Goal: Task Accomplishment & Management: Use online tool/utility

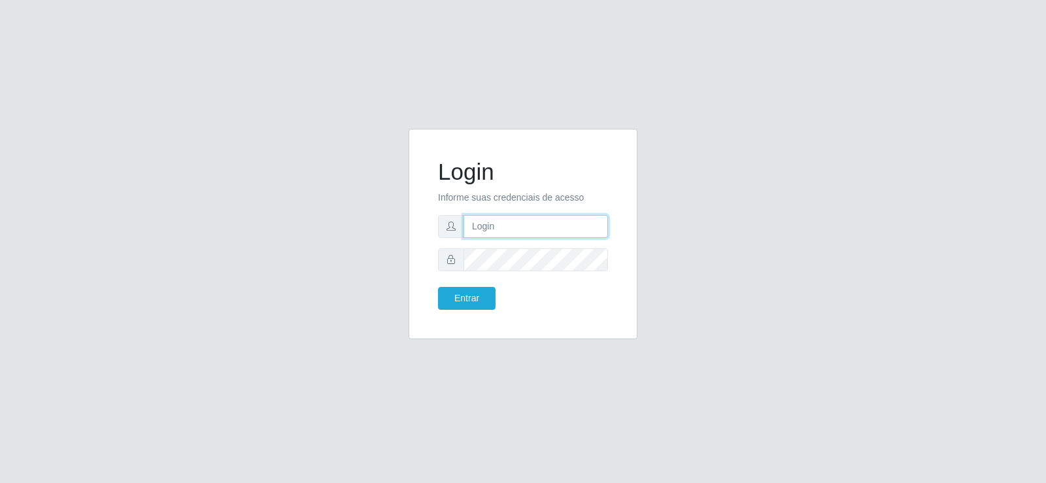
type input "[EMAIL_ADDRESS][DOMAIN_NAME]"
click at [571, 228] on input "[EMAIL_ADDRESS][DOMAIN_NAME]" at bounding box center [535, 226] width 144 height 23
click at [572, 227] on input "[EMAIL_ADDRESS][DOMAIN_NAME]" at bounding box center [535, 226] width 144 height 23
click at [573, 227] on input "[EMAIL_ADDRESS][DOMAIN_NAME]" at bounding box center [535, 226] width 144 height 23
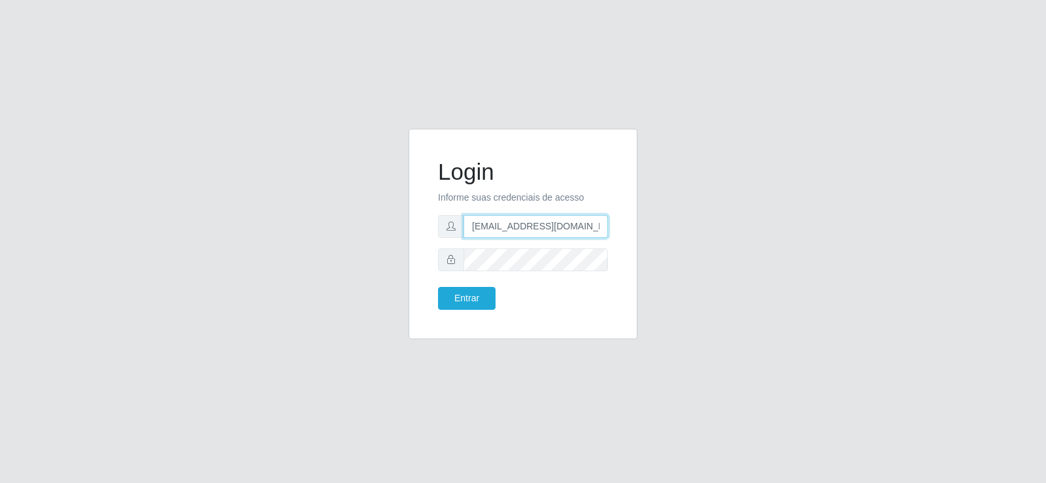
click at [573, 227] on input "[EMAIL_ADDRESS][DOMAIN_NAME]" at bounding box center [535, 226] width 144 height 23
click at [467, 301] on button "Entrar" at bounding box center [467, 298] width 58 height 23
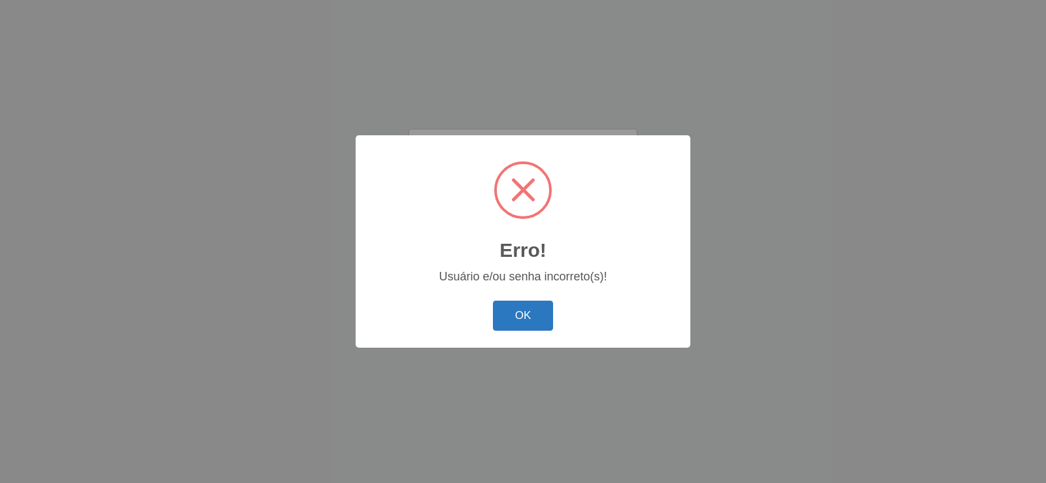
click at [508, 303] on button "OK" at bounding box center [523, 316] width 61 height 31
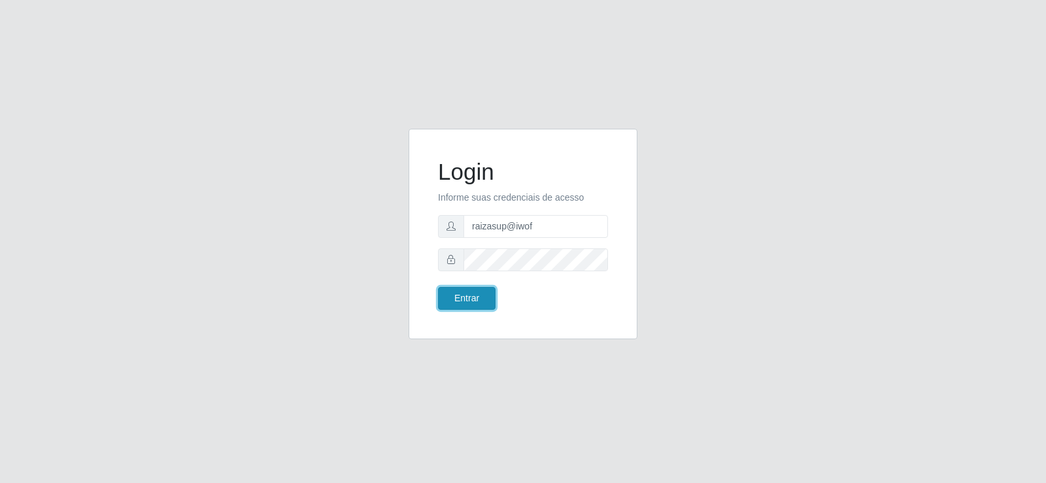
click at [460, 289] on button "Entrar" at bounding box center [467, 298] width 58 height 23
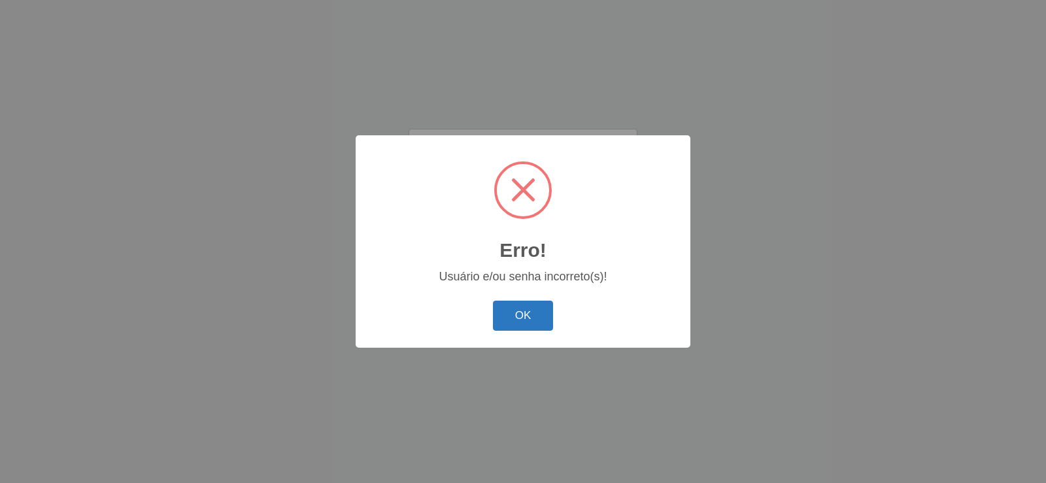
click at [524, 309] on button "OK" at bounding box center [523, 316] width 61 height 31
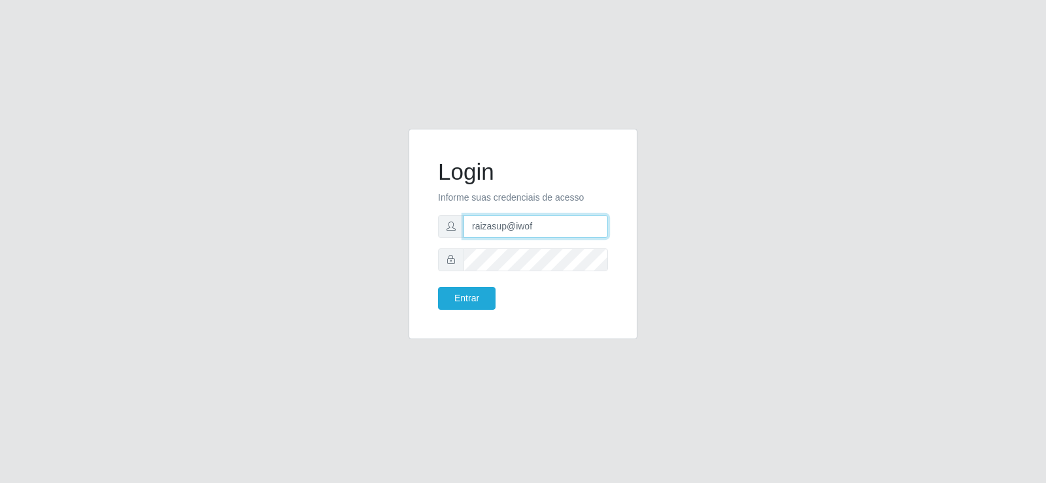
click at [575, 230] on input "raizasup@iwof" at bounding box center [535, 226] width 144 height 23
type input "r"
click at [552, 230] on input "r" at bounding box center [535, 226] width 144 height 23
type input "raizasup@tadeu.com"
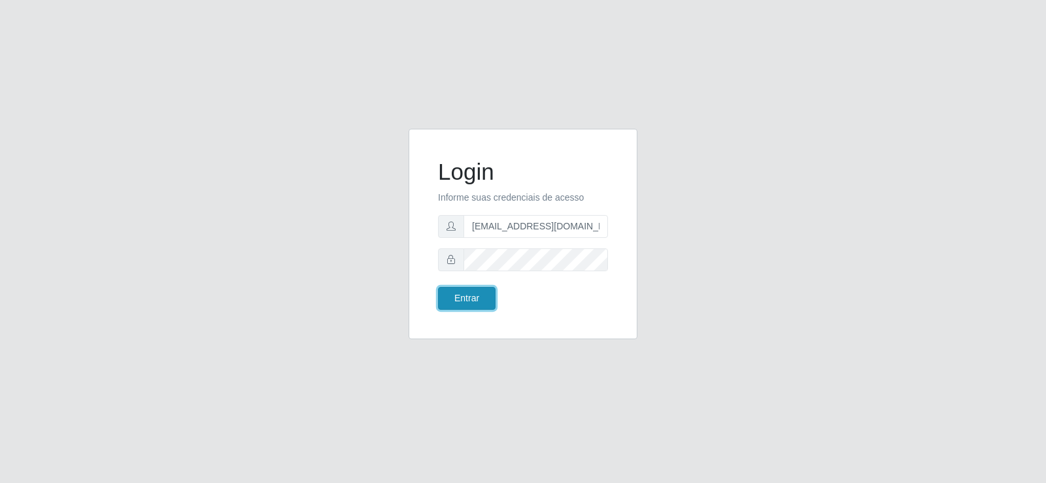
click at [457, 291] on button "Entrar" at bounding box center [467, 298] width 58 height 23
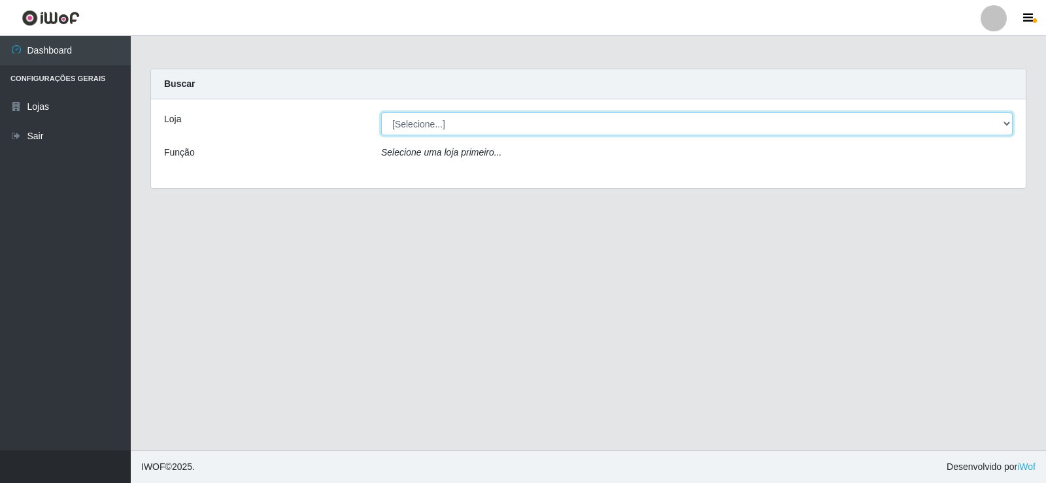
drag, startPoint x: 467, startPoint y: 120, endPoint x: 465, endPoint y: 133, distance: 13.3
click at [467, 121] on select "[Selecione...] Supermercado Tadeu - [GEOGRAPHIC_DATA]" at bounding box center [696, 123] width 631 height 23
select select "195"
click at [381, 112] on select "[Selecione...] Supermercado Tadeu - [GEOGRAPHIC_DATA]" at bounding box center [696, 123] width 631 height 23
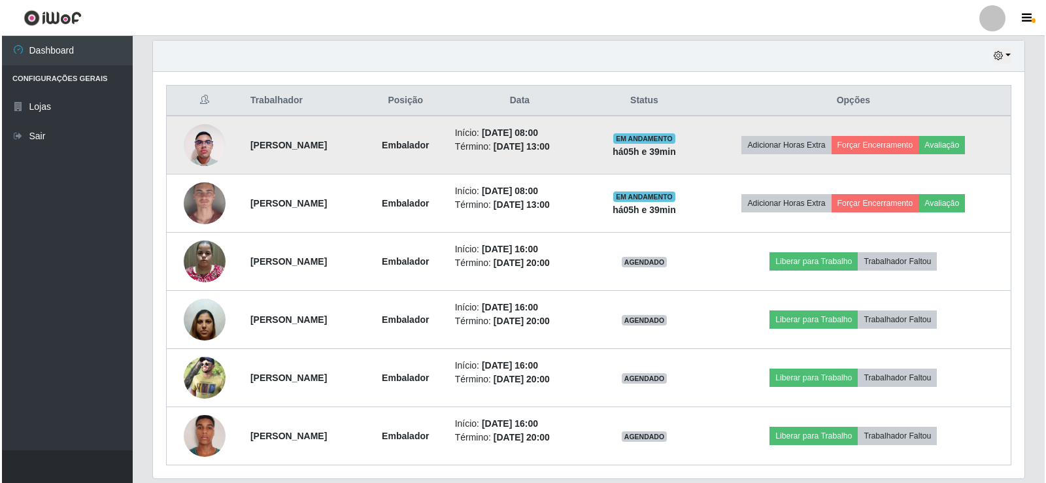
scroll to position [457, 0]
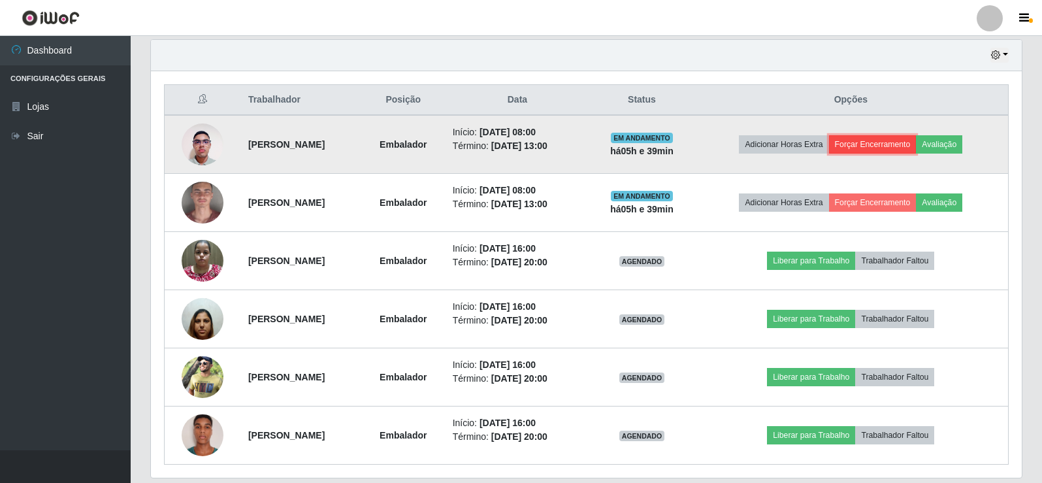
click at [871, 146] on button "Forçar Encerramento" at bounding box center [873, 144] width 88 height 18
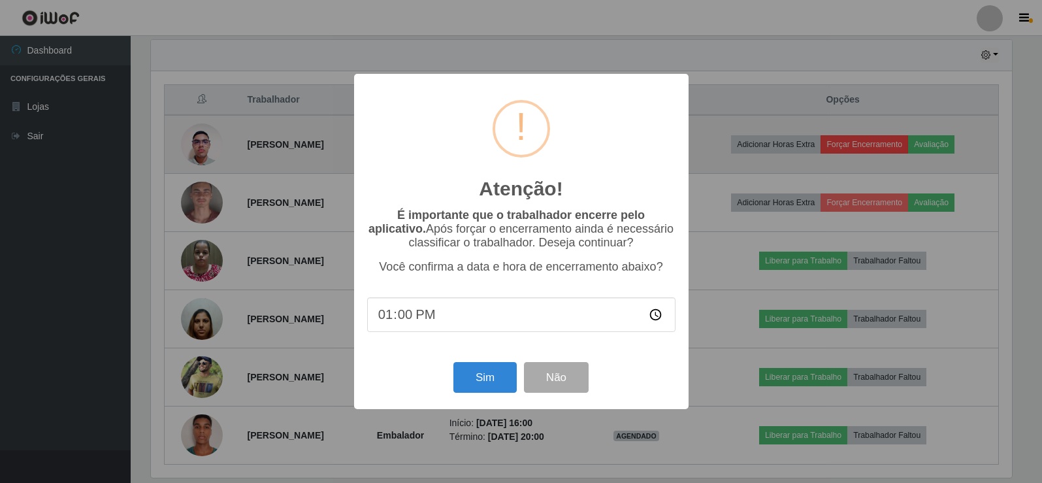
scroll to position [271, 865]
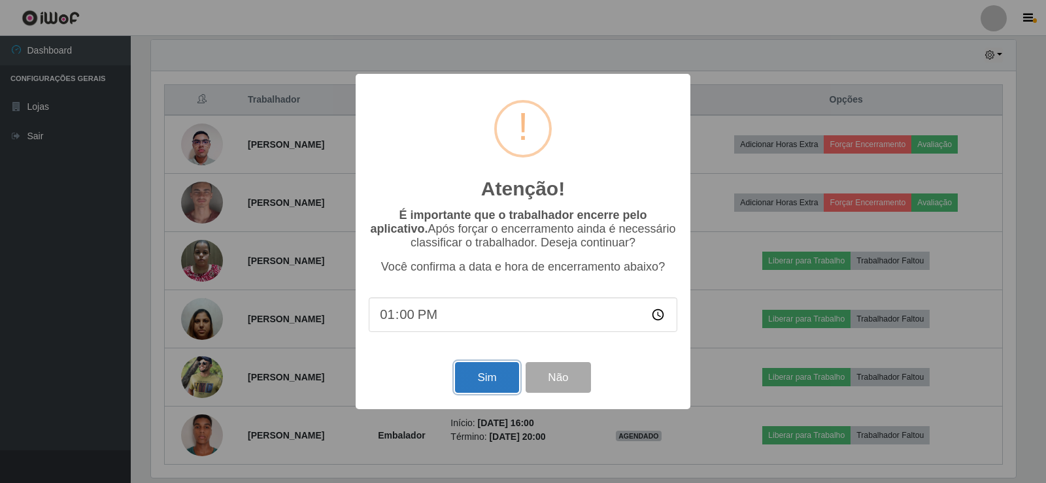
click at [476, 369] on button "Sim" at bounding box center [486, 377] width 63 height 31
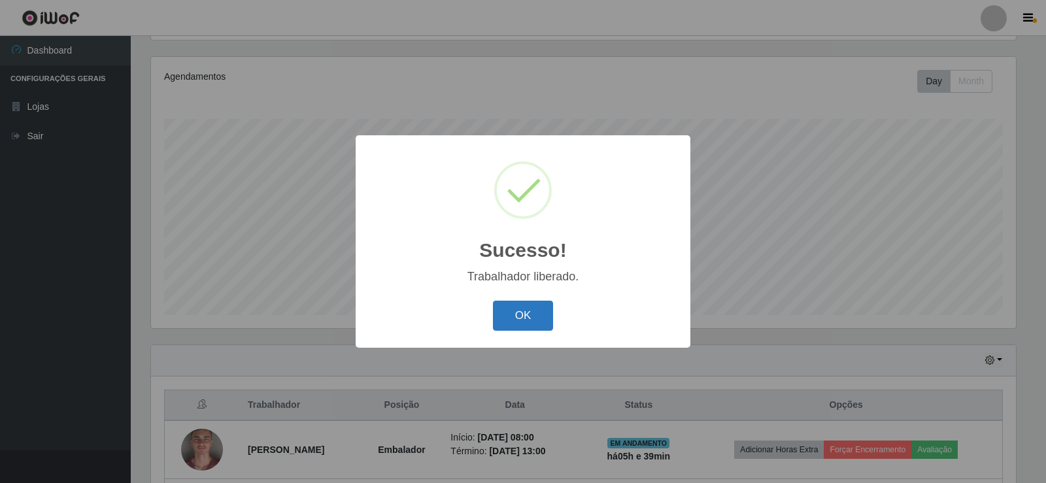
click at [520, 314] on button "OK" at bounding box center [523, 316] width 61 height 31
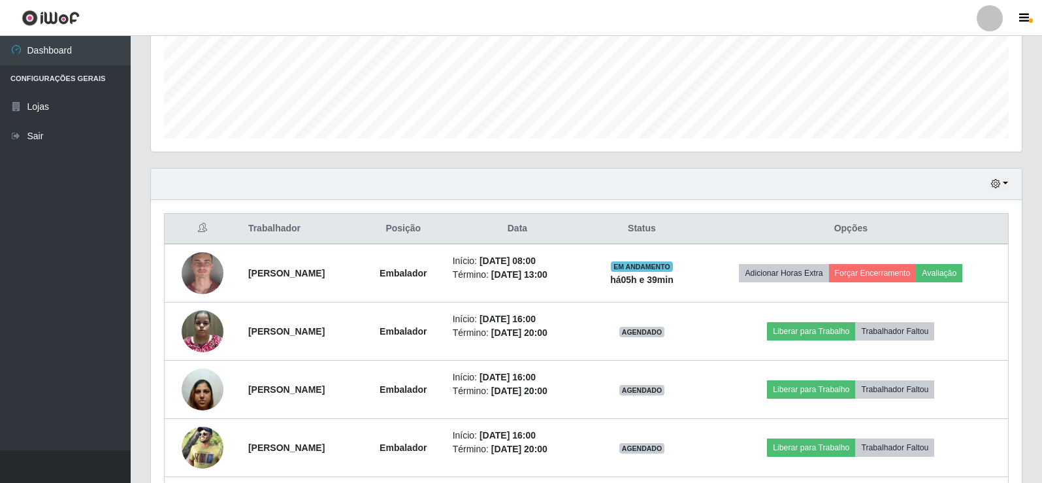
scroll to position [348, 0]
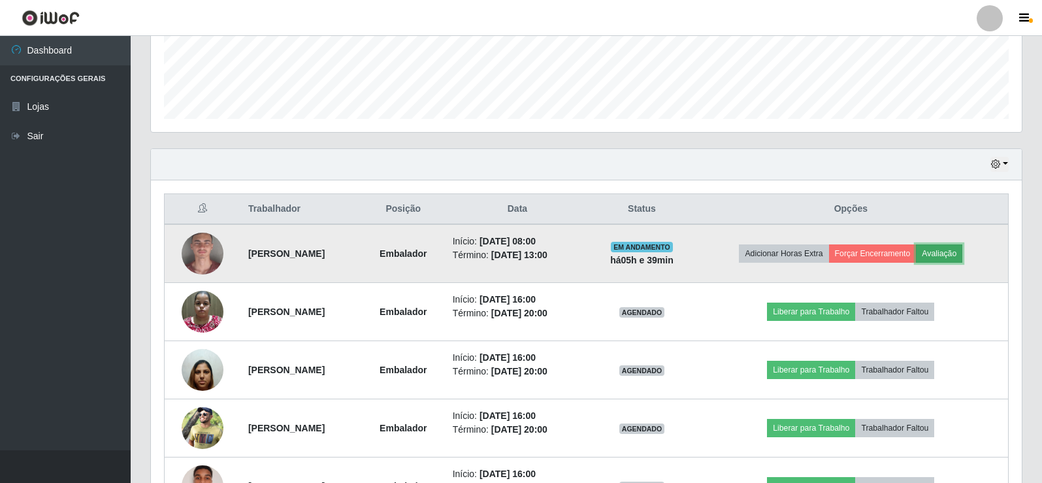
click at [954, 246] on button "Avaliação" at bounding box center [939, 253] width 46 height 18
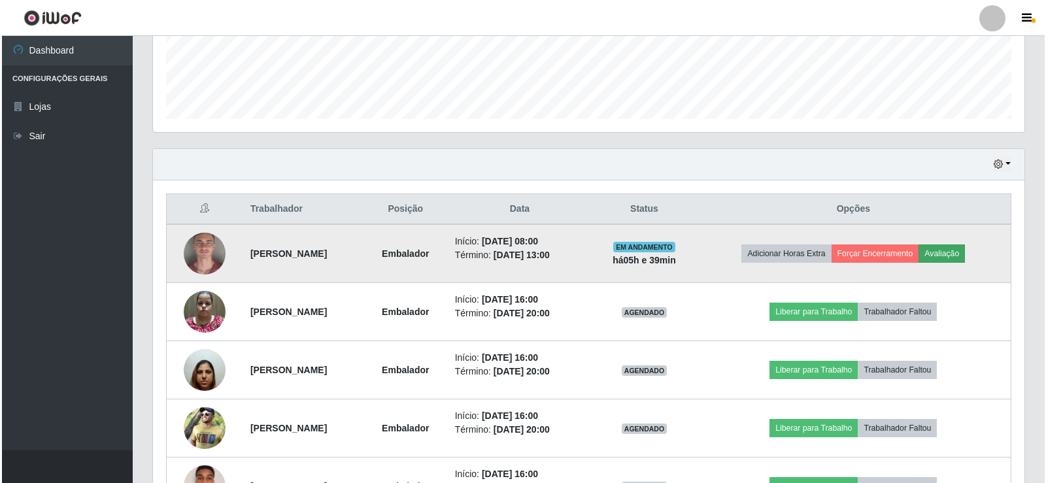
scroll to position [271, 865]
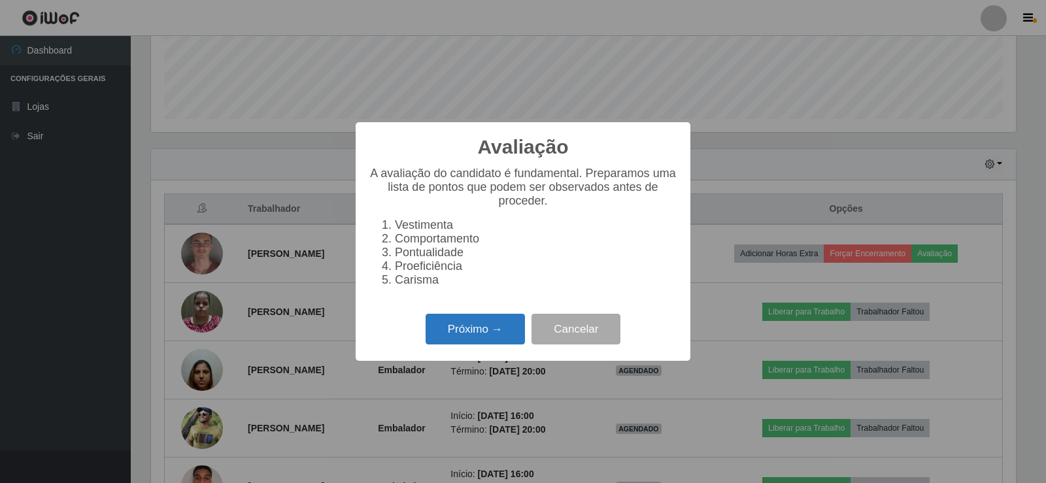
click at [503, 333] on button "Próximo →" at bounding box center [474, 329] width 99 height 31
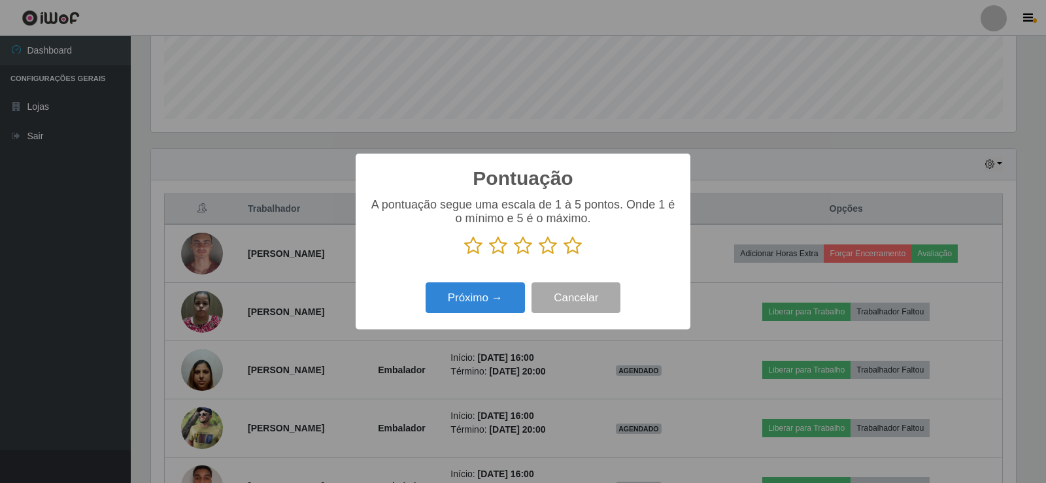
scroll to position [653275, 652681]
drag, startPoint x: 520, startPoint y: 254, endPoint x: 494, endPoint y: 292, distance: 45.7
click at [520, 254] on icon at bounding box center [523, 246] width 18 height 20
click at [514, 256] on input "radio" at bounding box center [514, 256] width 0 height 0
click at [478, 300] on button "Próximo →" at bounding box center [474, 297] width 99 height 31
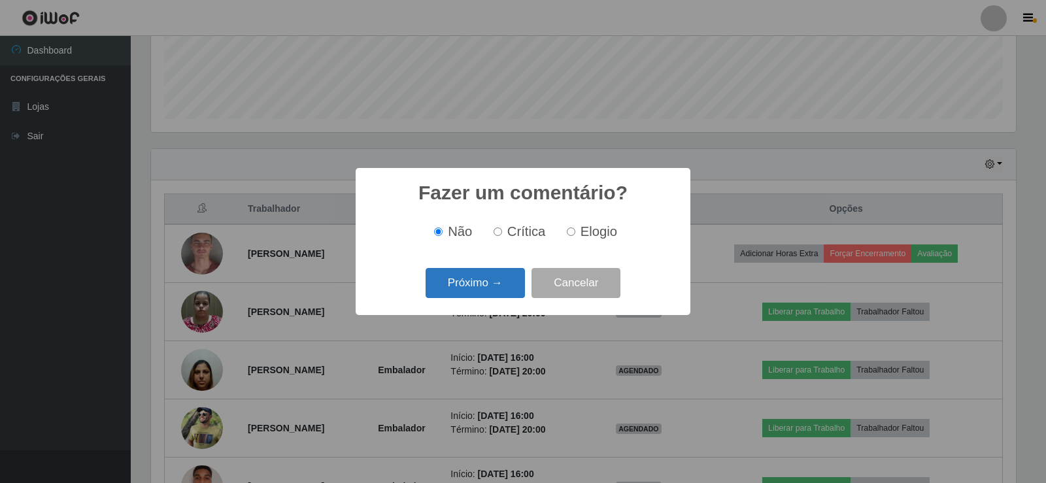
click at [481, 290] on button "Próximo →" at bounding box center [474, 283] width 99 height 31
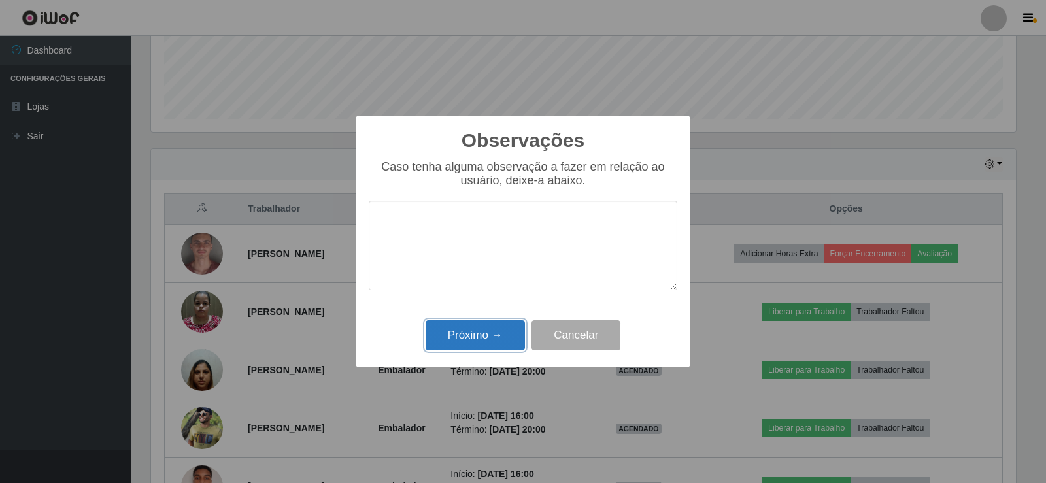
click at [477, 324] on button "Próximo →" at bounding box center [474, 335] width 99 height 31
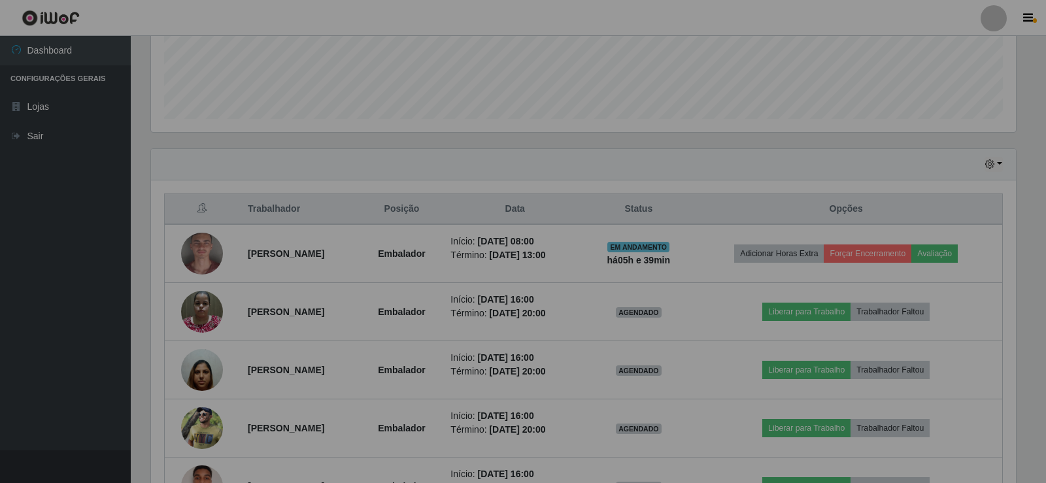
scroll to position [271, 871]
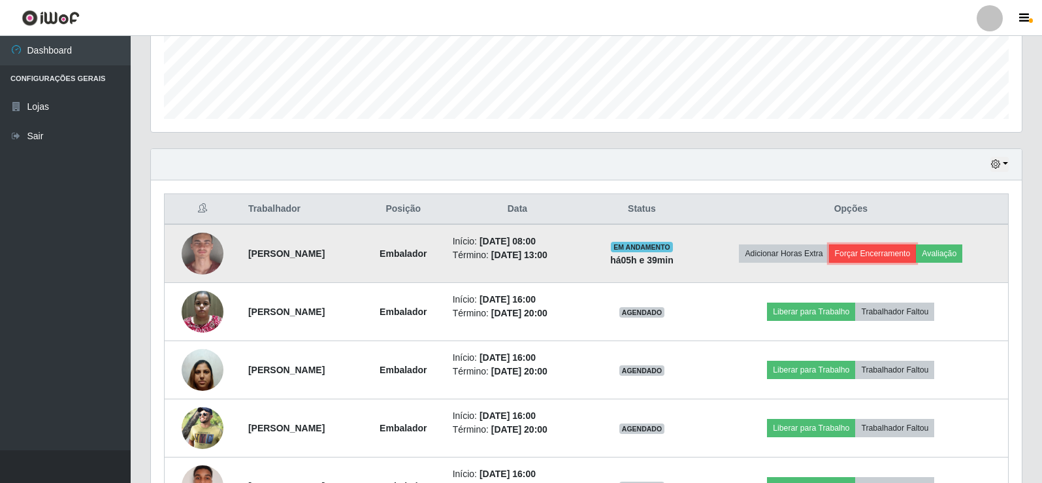
click at [880, 246] on button "Forçar Encerramento" at bounding box center [873, 253] width 88 height 18
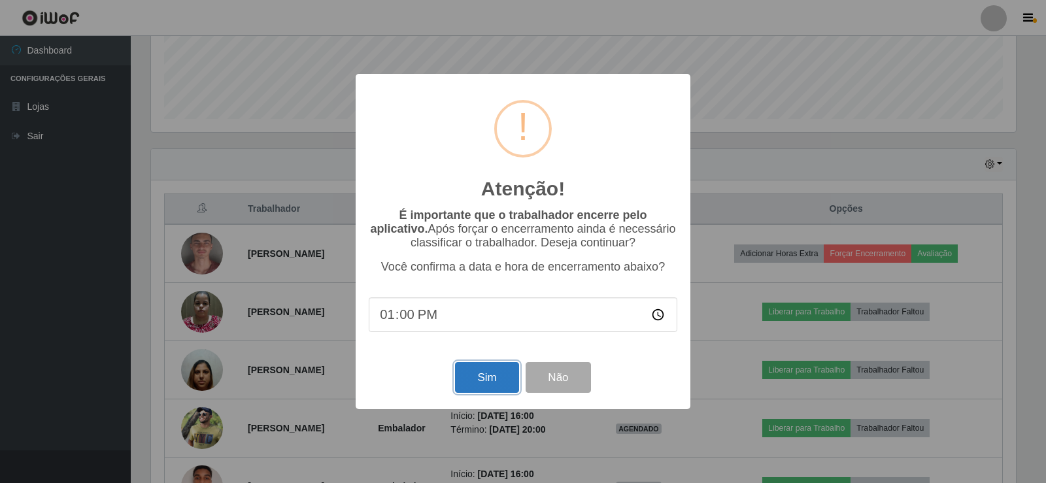
click at [482, 369] on button "Sim" at bounding box center [486, 377] width 63 height 31
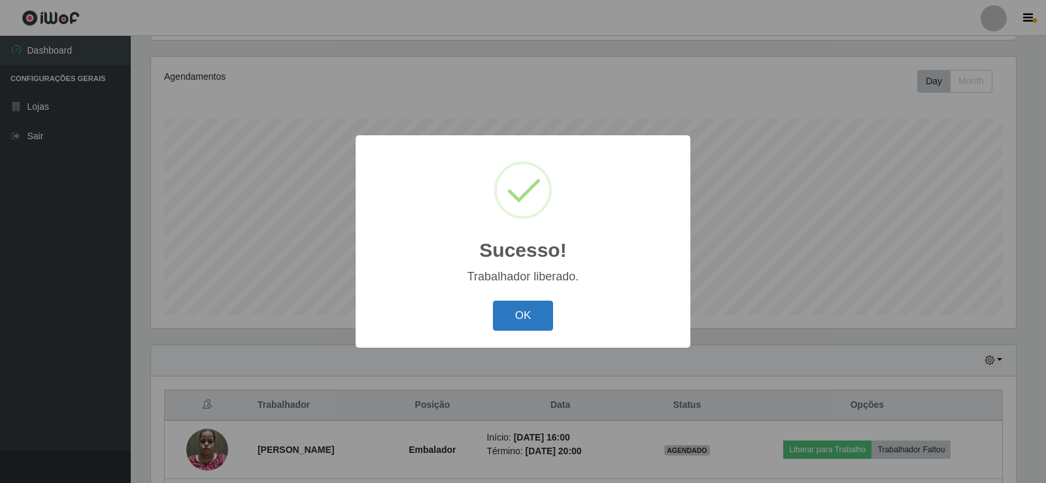
click at [513, 310] on button "OK" at bounding box center [523, 316] width 61 height 31
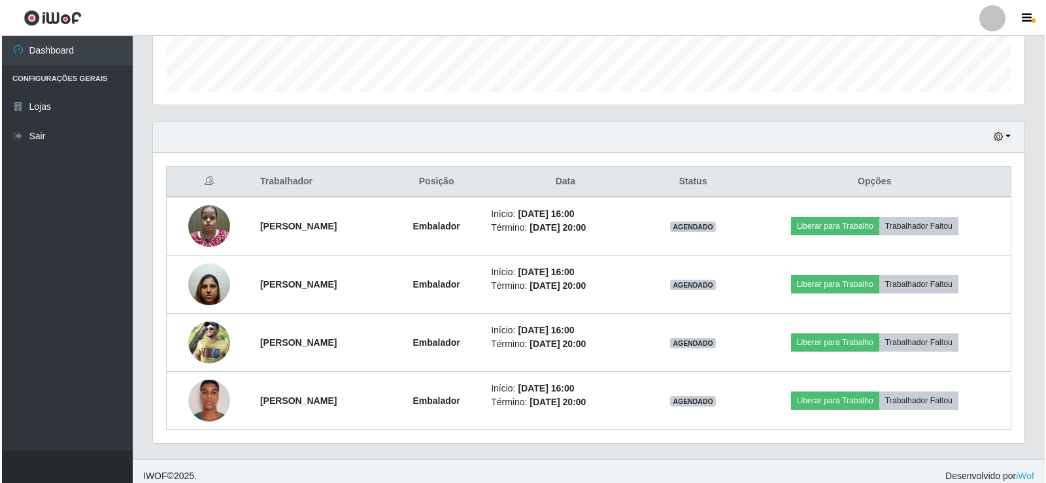
scroll to position [385, 0]
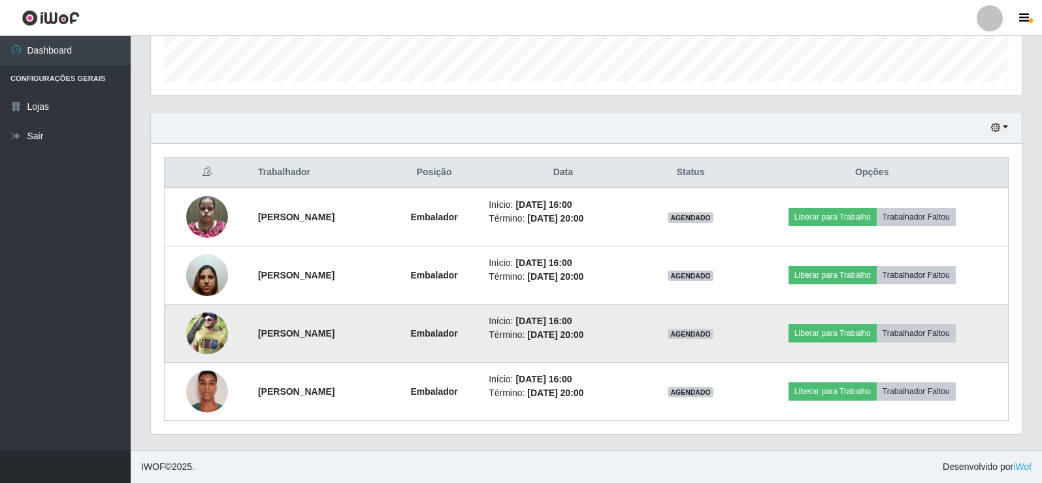
click at [203, 319] on img at bounding box center [207, 333] width 42 height 63
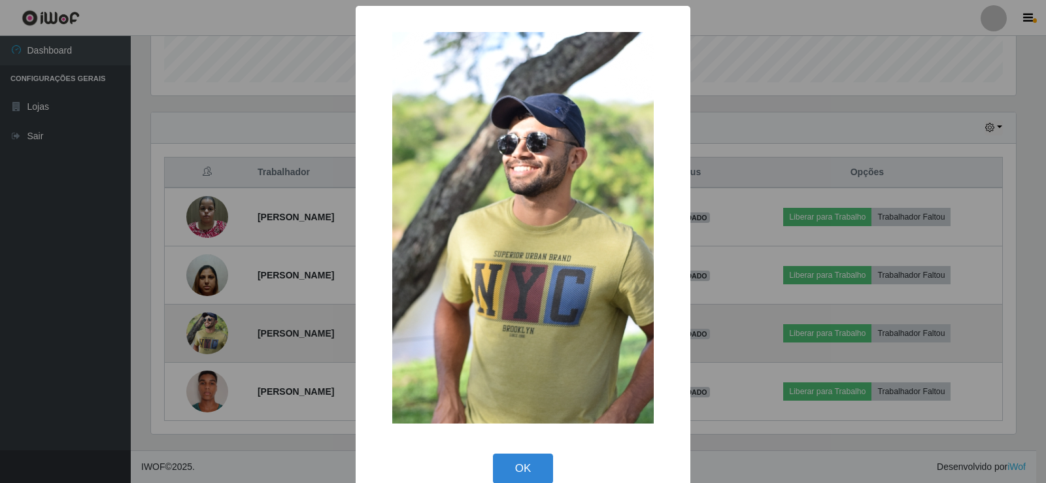
click at [203, 319] on div "× OK Cancel" at bounding box center [523, 241] width 1046 height 483
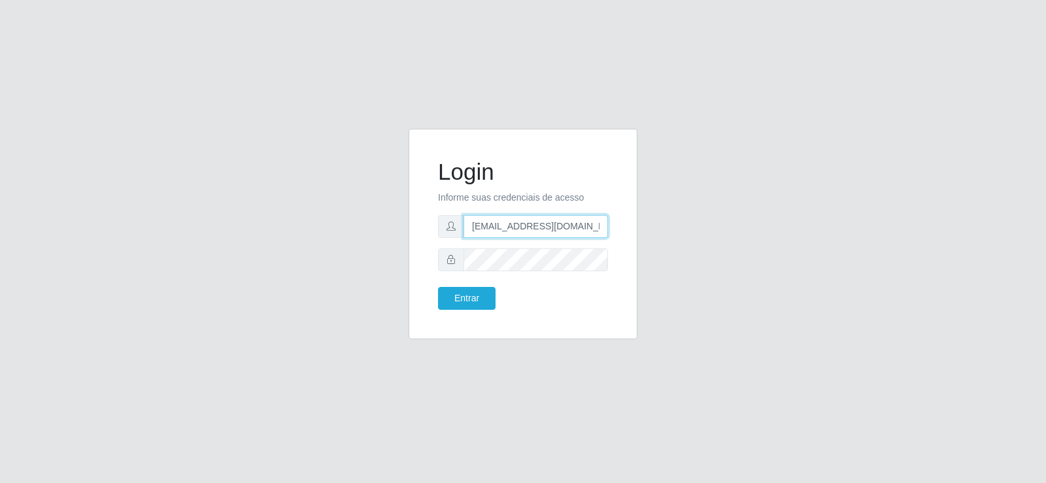
drag, startPoint x: 555, startPoint y: 233, endPoint x: 273, endPoint y: 220, distance: 282.0
click at [259, 222] on div "Login Informe suas credenciais de acesso [EMAIL_ADDRESS][DOMAIN_NAME] Entrar" at bounding box center [522, 242] width 745 height 226
type input "[EMAIL_ADDRESS][DOMAIN_NAME]"
drag, startPoint x: 356, startPoint y: 227, endPoint x: 121, endPoint y: 199, distance: 236.9
click at [121, 199] on div "Login Informe suas credenciais de acesso [EMAIL_ADDRESS][DOMAIN_NAME] Entrar" at bounding box center [523, 241] width 1046 height 483
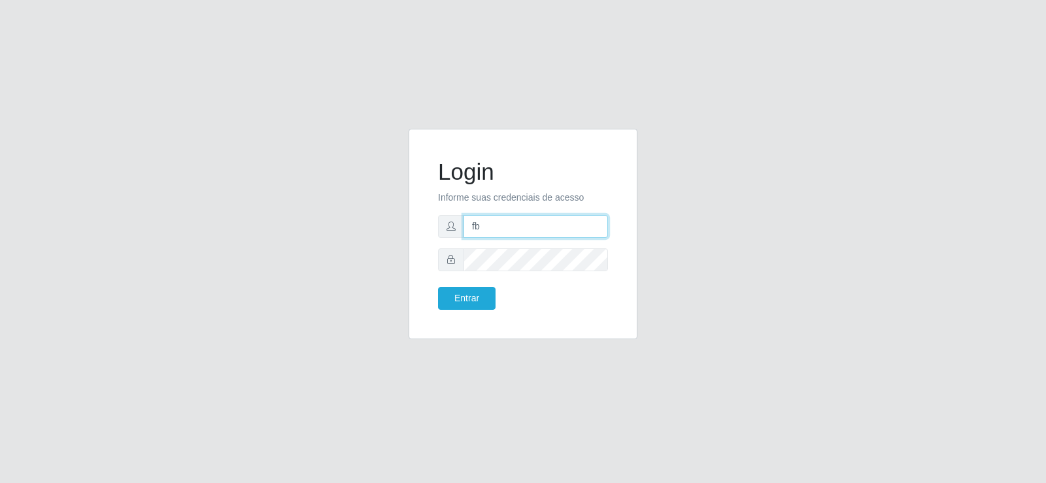
type input "[EMAIL_ADDRESS][DOMAIN_NAME]"
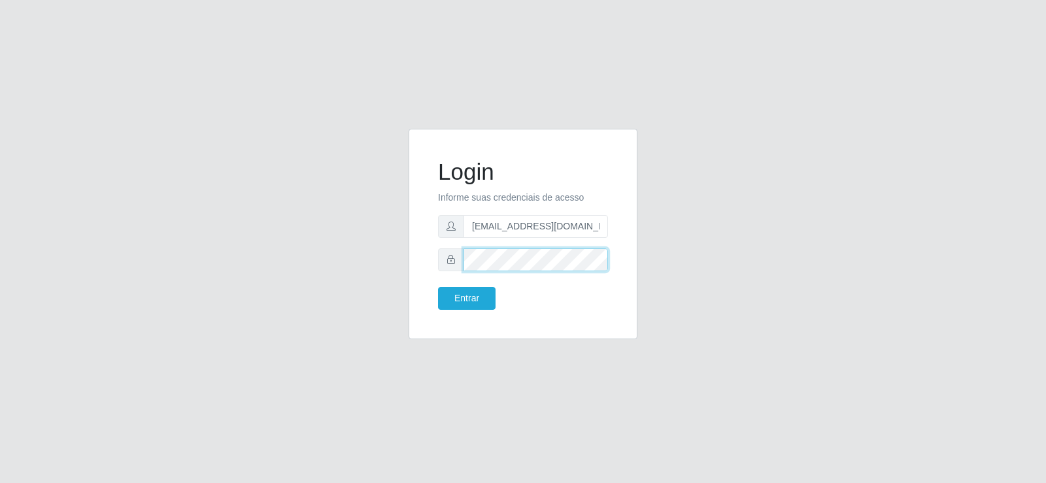
click at [358, 262] on div "Login Informe suas credenciais de acesso [EMAIL_ADDRESS][DOMAIN_NAME] Entrar" at bounding box center [522, 242] width 745 height 226
click at [442, 295] on button "Entrar" at bounding box center [467, 298] width 58 height 23
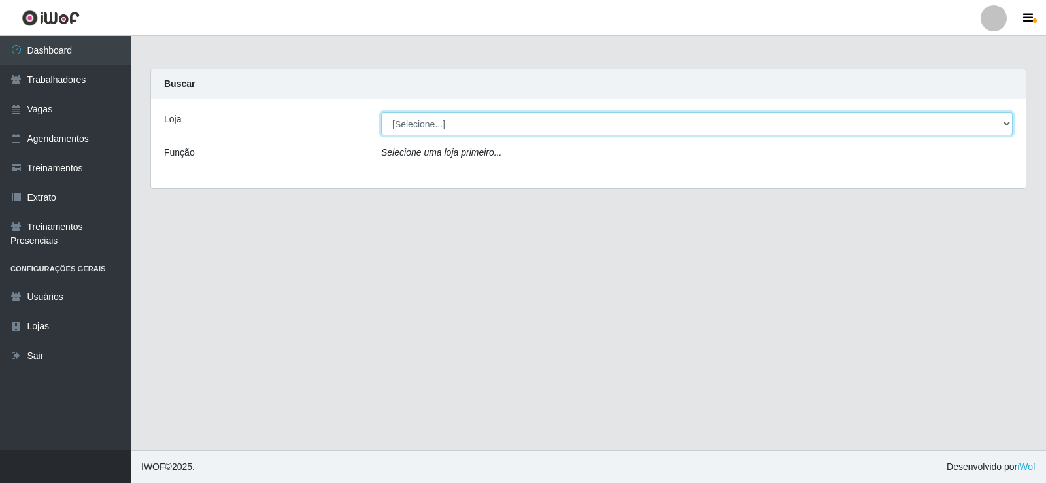
click at [452, 131] on select "[Selecione...] Supermercado Tadeu - [GEOGRAPHIC_DATA]" at bounding box center [696, 123] width 631 height 23
select select "195"
click at [381, 112] on select "[Selecione...] Supermercado Tadeu - [GEOGRAPHIC_DATA]" at bounding box center [696, 123] width 631 height 23
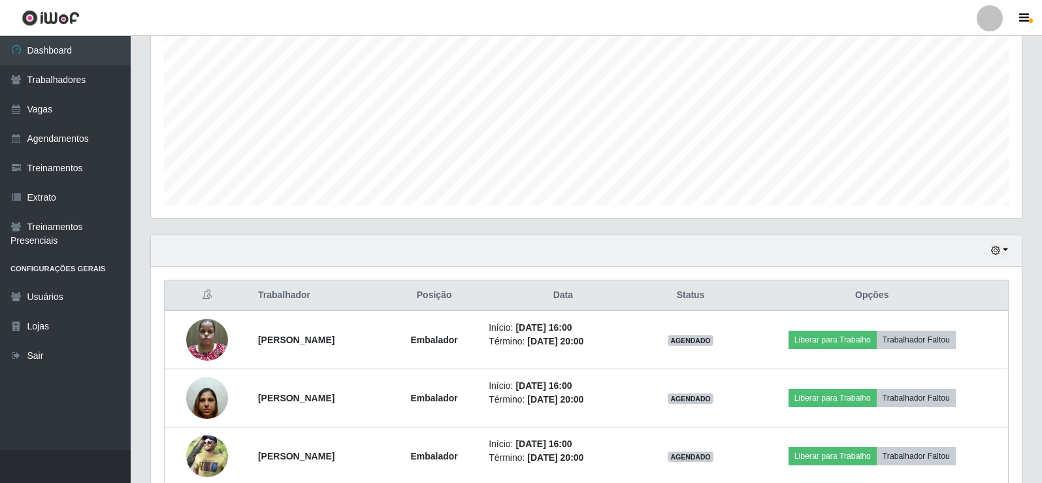
scroll to position [385, 0]
